Goal: Task Accomplishment & Management: Use online tool/utility

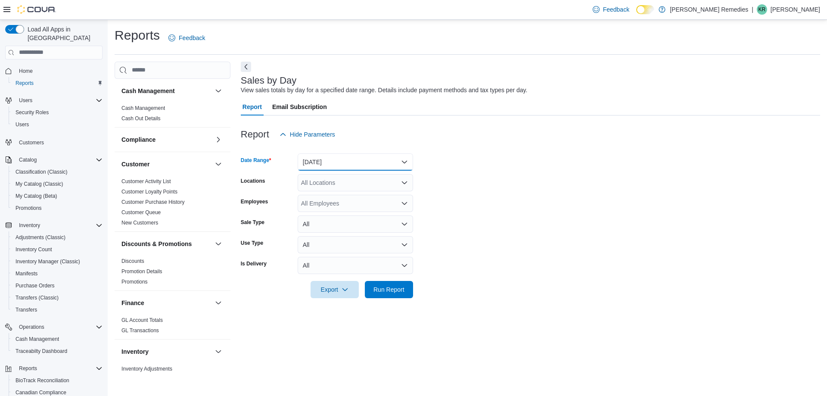
click at [367, 155] on button "[DATE]" at bounding box center [355, 161] width 115 height 17
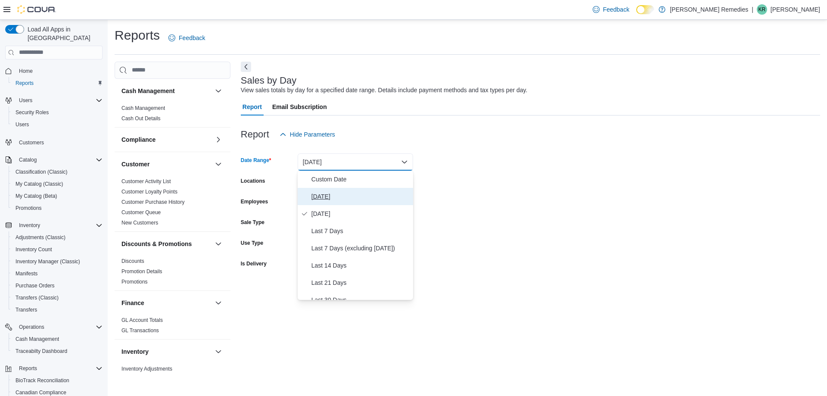
click at [357, 193] on span "[DATE]" at bounding box center [360, 196] width 98 height 10
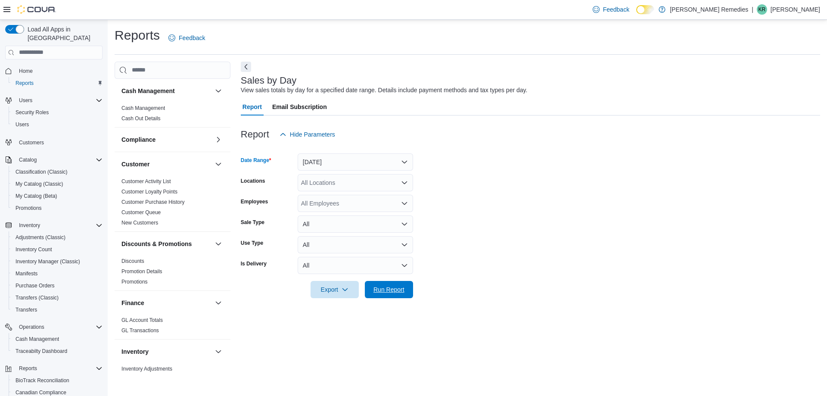
click at [394, 291] on span "Run Report" at bounding box center [388, 289] width 31 height 9
